Goal: Complete application form

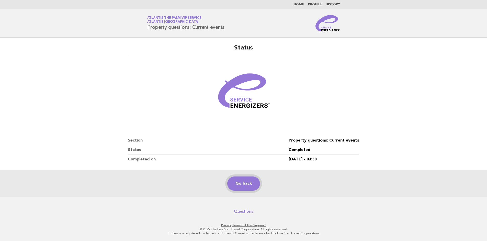
click at [230, 183] on link "Go back" at bounding box center [243, 184] width 33 height 14
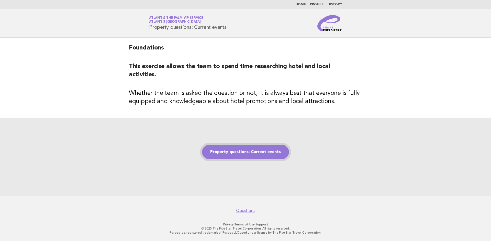
click at [254, 151] on link "Property questions: Current events" at bounding box center [245, 152] width 87 height 14
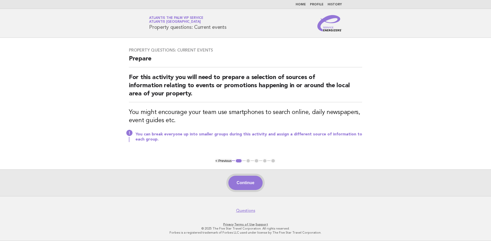
click at [255, 177] on button "Continue" at bounding box center [245, 183] width 34 height 14
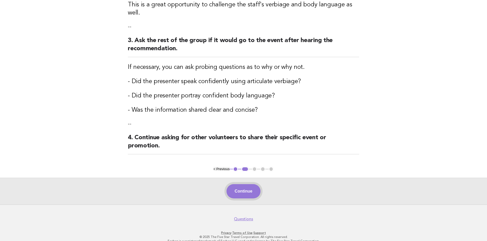
click at [246, 184] on button "Continue" at bounding box center [243, 191] width 34 height 14
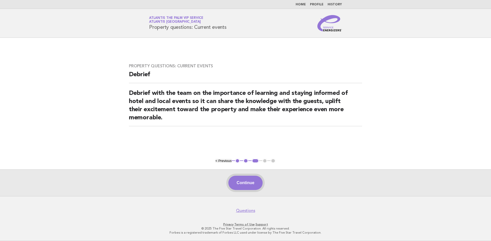
click at [245, 179] on button "Continue" at bounding box center [245, 183] width 34 height 14
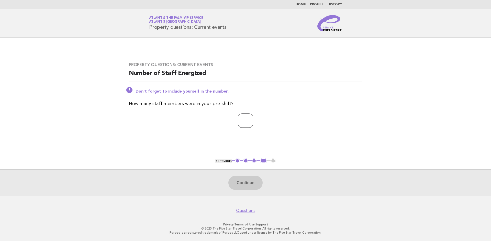
click at [239, 123] on input "number" at bounding box center [245, 121] width 15 height 14
type input "**"
click at [243, 185] on button "Continue" at bounding box center [245, 183] width 34 height 14
